Goal: Task Accomplishment & Management: Use online tool/utility

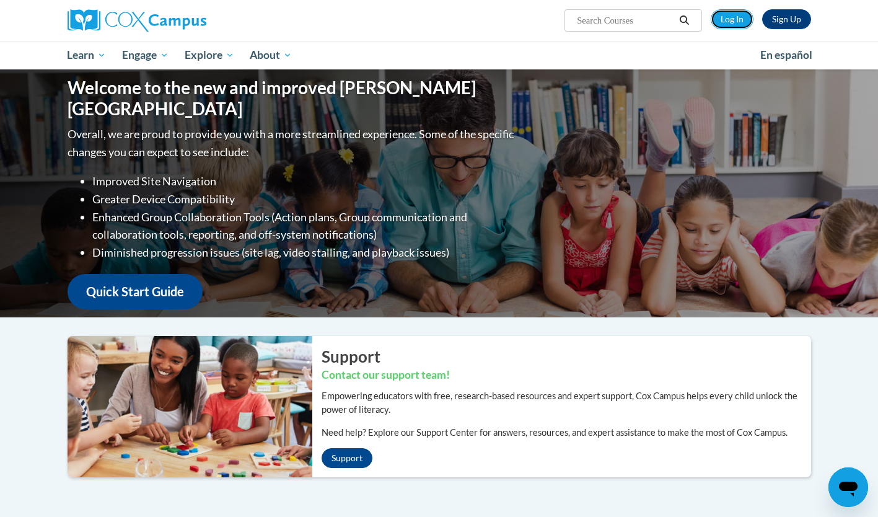
click at [739, 11] on link "Log In" at bounding box center [732, 19] width 43 height 20
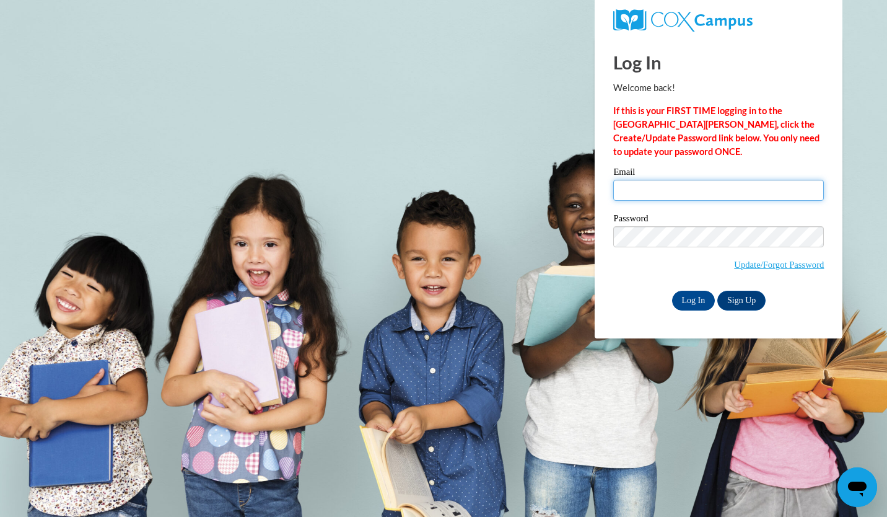
type input "clee@kindezi.org"
click at [702, 305] on input "Log In" at bounding box center [693, 301] width 43 height 20
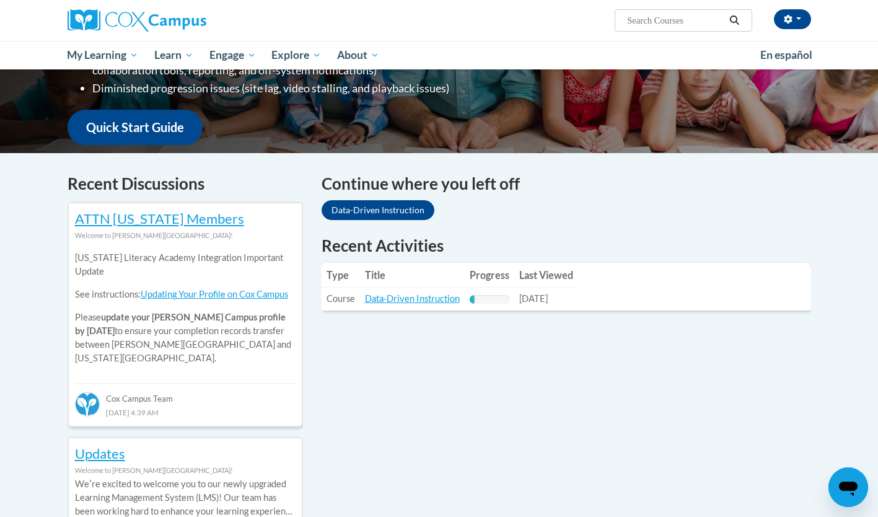
scroll to position [301, 0]
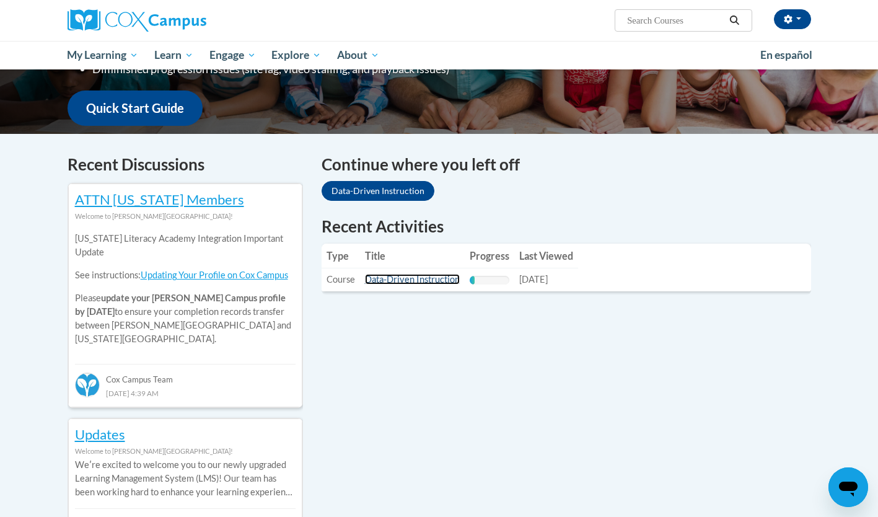
click at [438, 277] on link "Data-Driven Instruction" at bounding box center [412, 279] width 95 height 11
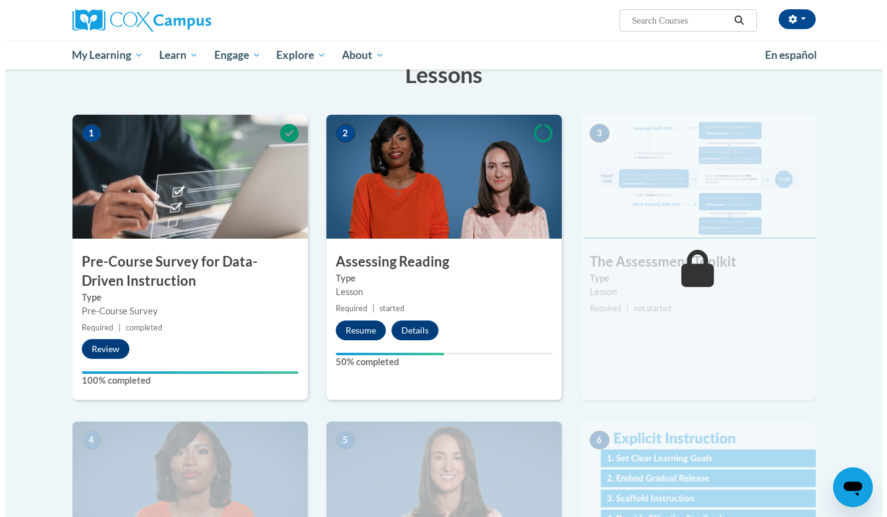
scroll to position [214, 0]
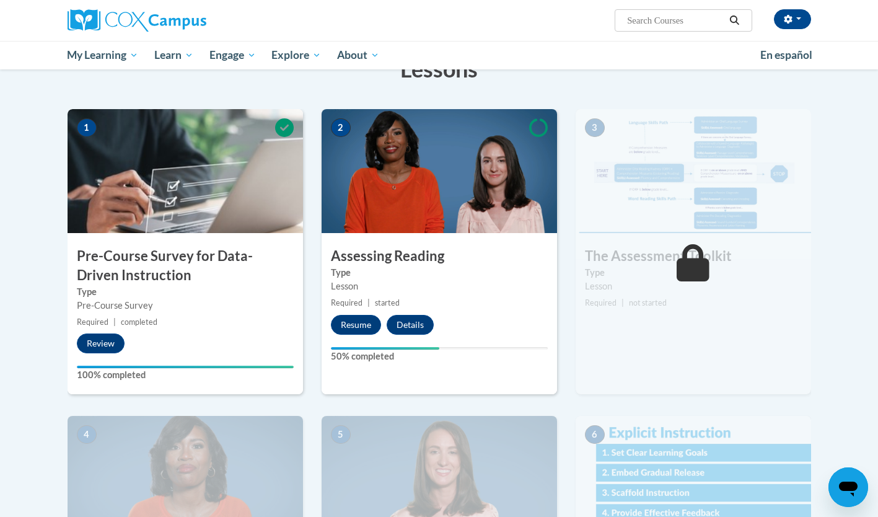
click at [364, 315] on button "Resume" at bounding box center [356, 325] width 50 height 20
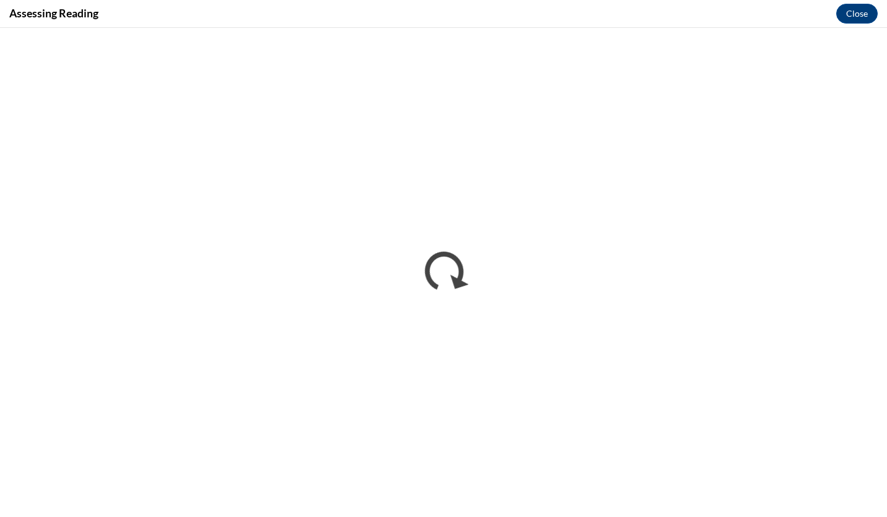
scroll to position [0, 0]
